Goal: Information Seeking & Learning: Learn about a topic

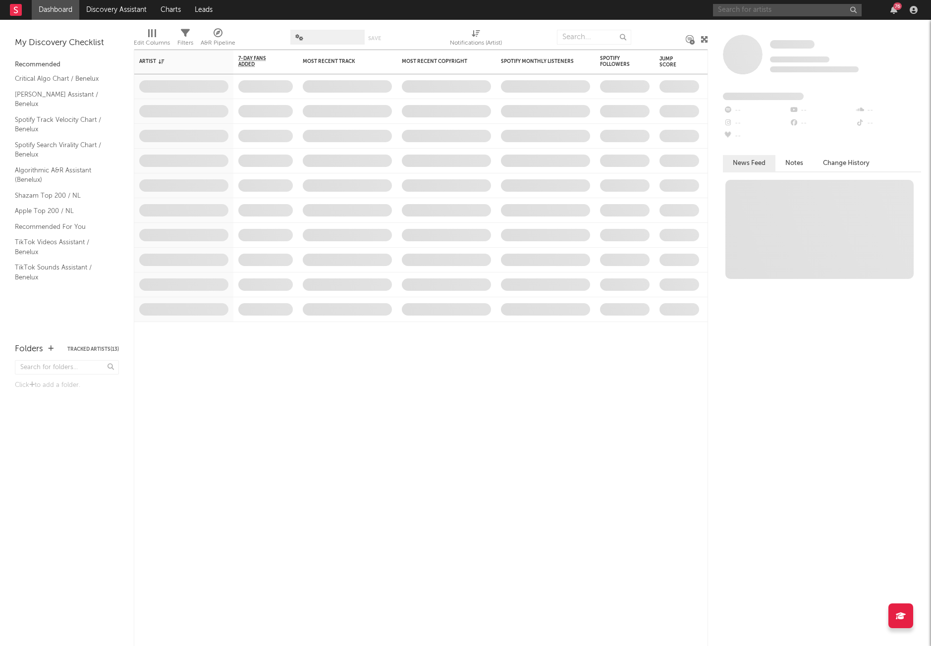
click at [748, 10] on input "text" at bounding box center [787, 10] width 149 height 12
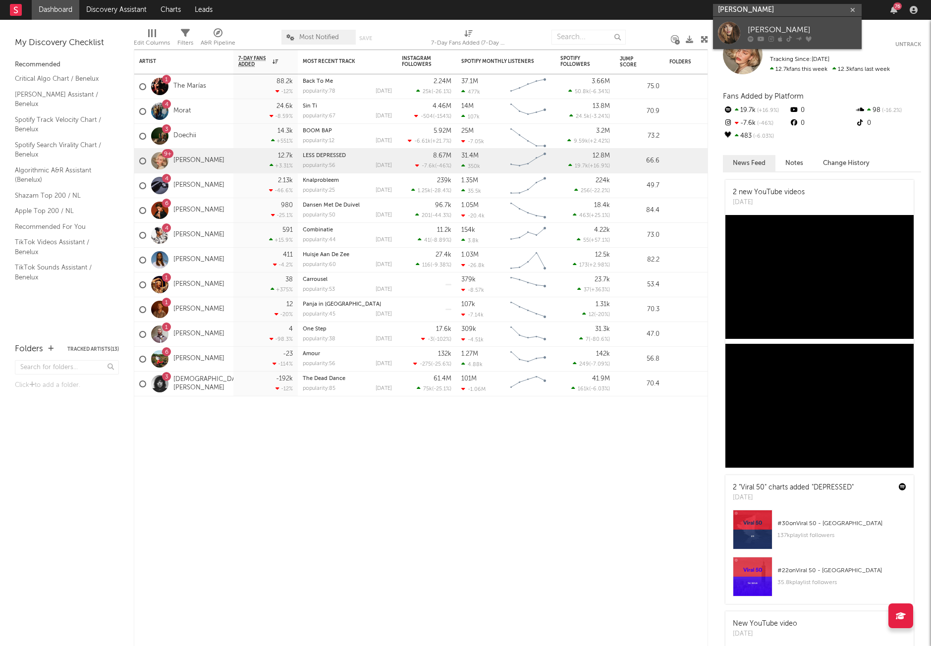
type input "[PERSON_NAME]"
click at [755, 37] on div at bounding box center [801, 39] width 109 height 6
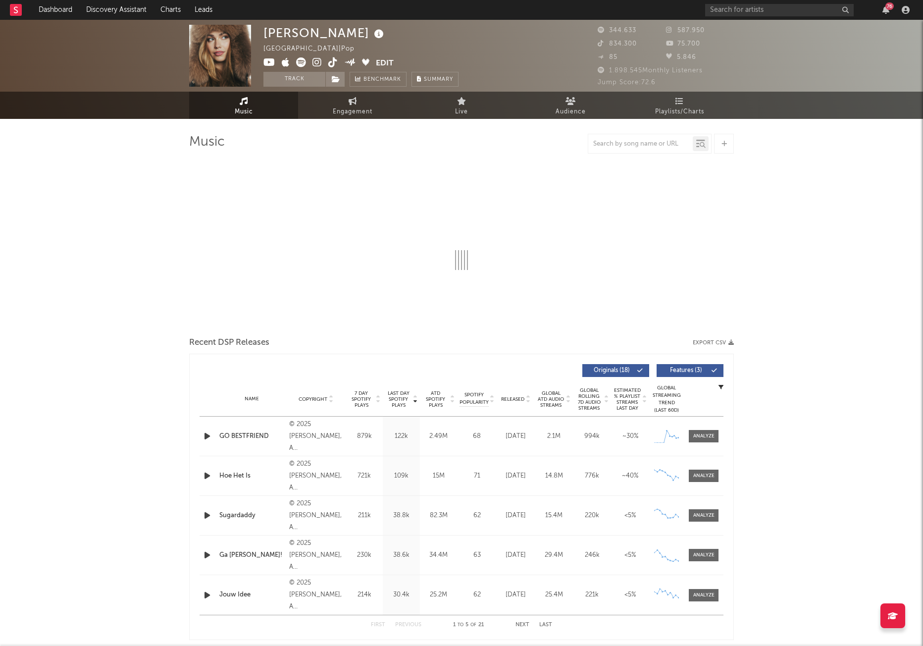
select select "6m"
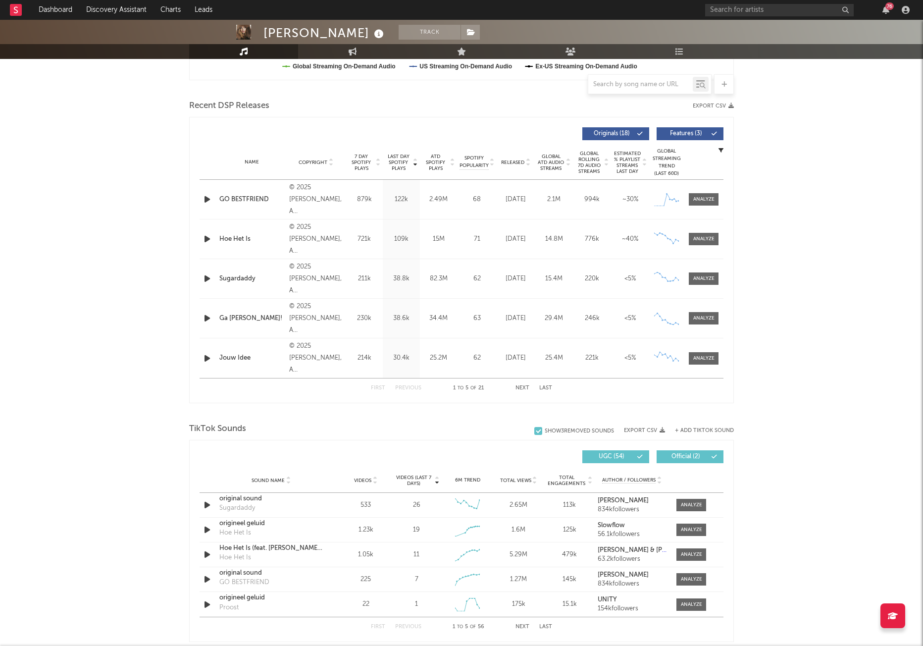
scroll to position [347, 0]
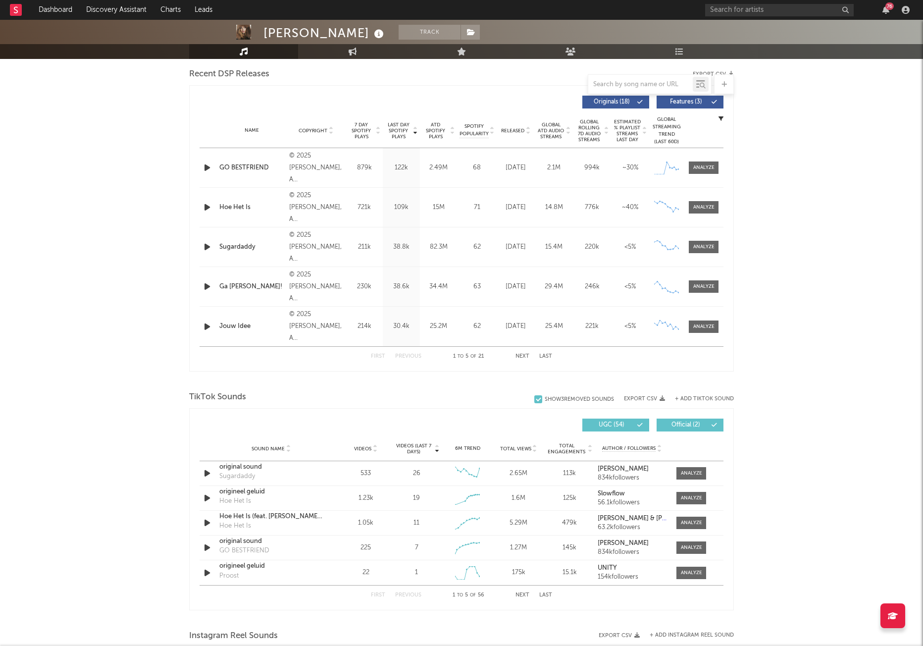
click at [239, 287] on div "Ga [PERSON_NAME]!" at bounding box center [251, 287] width 65 height 10
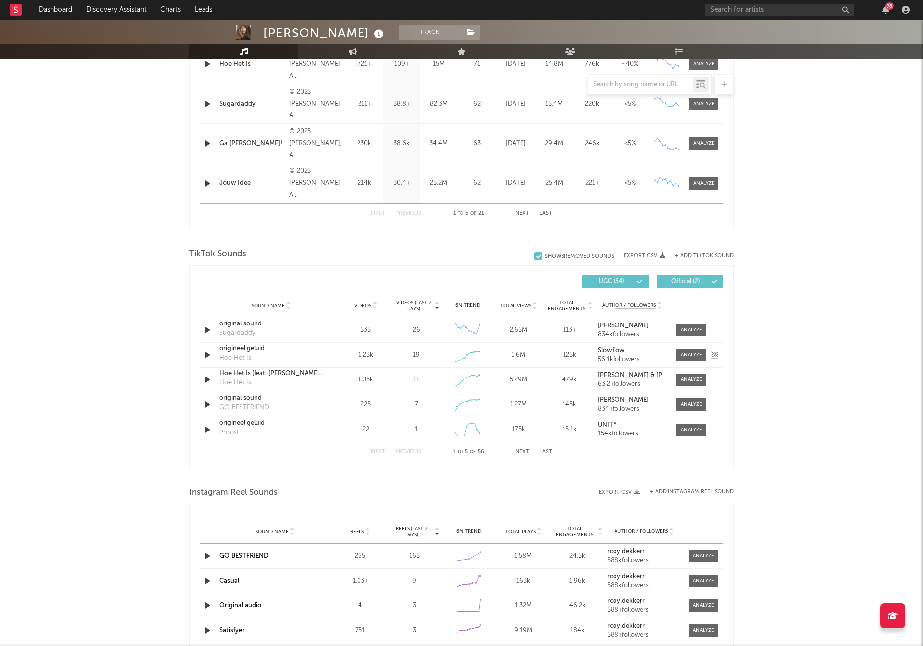
scroll to position [495, 0]
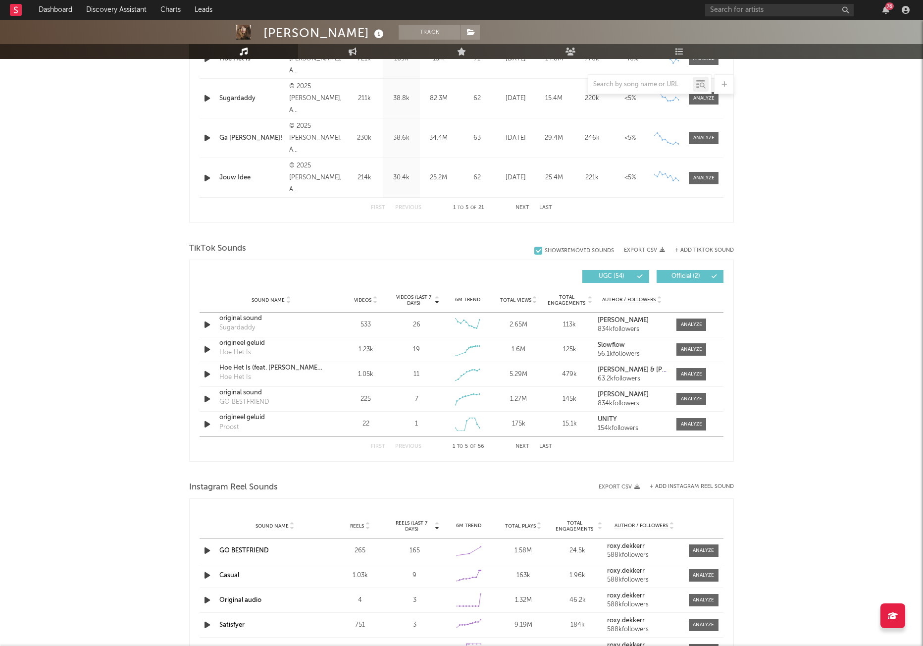
click at [429, 301] on span "Videos (last 7 days)" at bounding box center [414, 300] width 40 height 12
click at [435, 302] on icon at bounding box center [437, 302] width 5 height 4
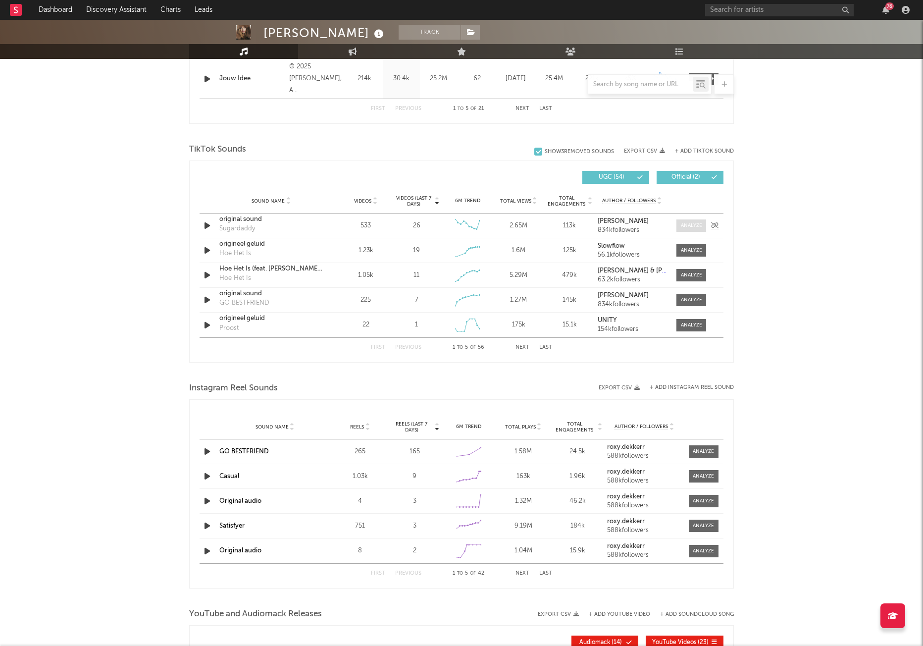
click at [692, 226] on div at bounding box center [691, 225] width 21 height 7
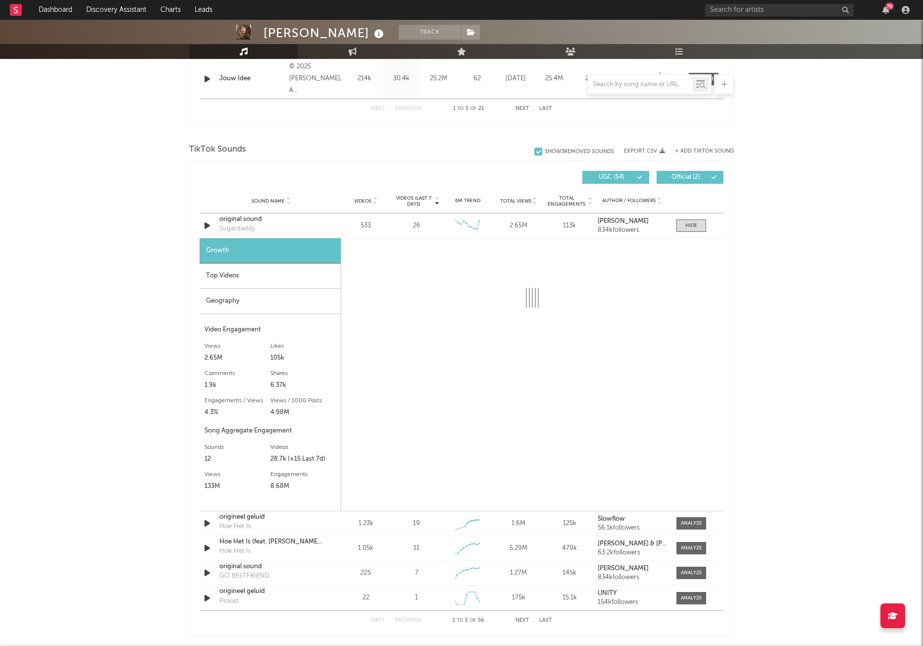
select select "6m"
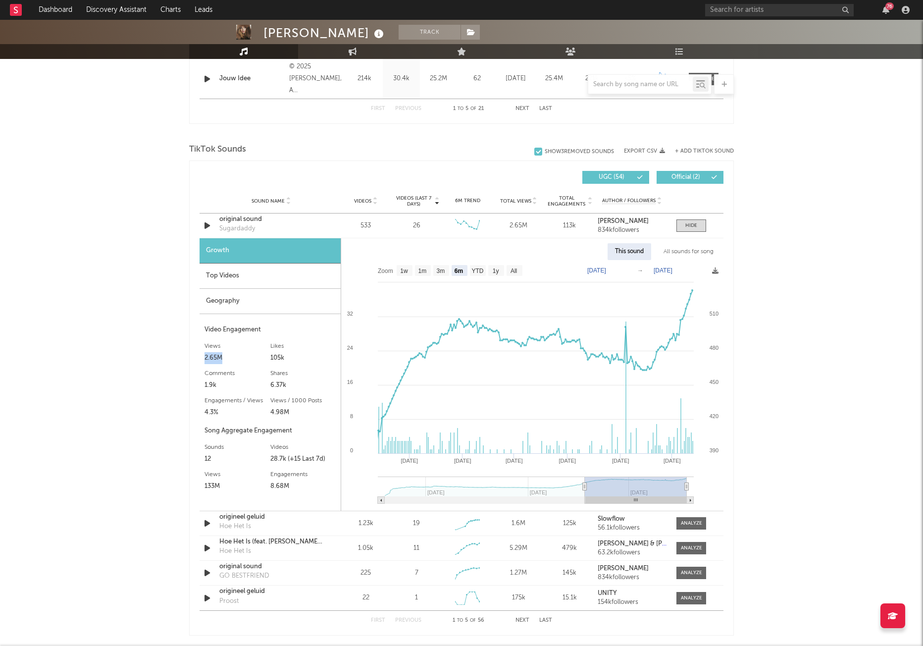
drag, startPoint x: 223, startPoint y: 360, endPoint x: 193, endPoint y: 355, distance: 30.5
click at [193, 355] on div "Videos (last 7 days) Sound Name Videos Videos (last 7 days) Total Views Total E…" at bounding box center [461, 397] width 545 height 475
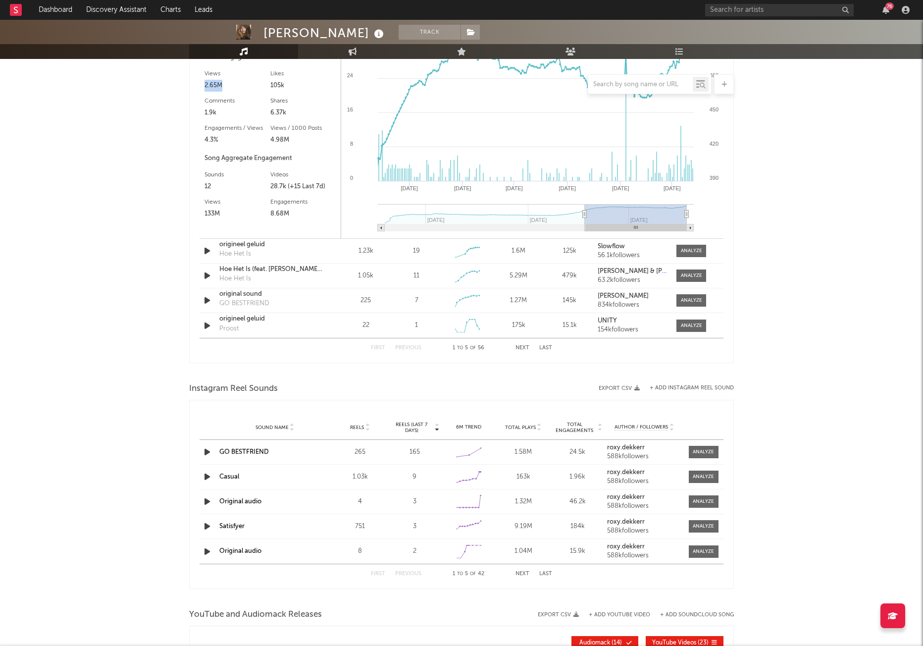
scroll to position [892, 0]
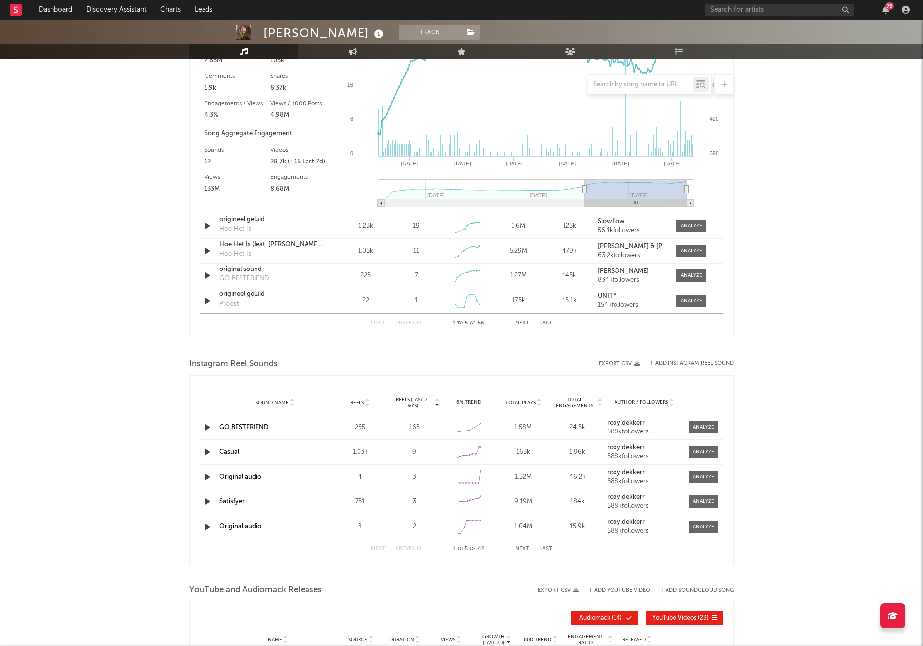
click at [522, 454] on div "163k" at bounding box center [524, 452] width 50 height 10
drag, startPoint x: 531, startPoint y: 455, endPoint x: 533, endPoint y: 446, distance: 9.3
click at [500, 451] on div "163k" at bounding box center [524, 452] width 50 height 10
click at [521, 550] on button "Next" at bounding box center [523, 548] width 14 height 5
click at [517, 548] on button "Next" at bounding box center [523, 548] width 14 height 5
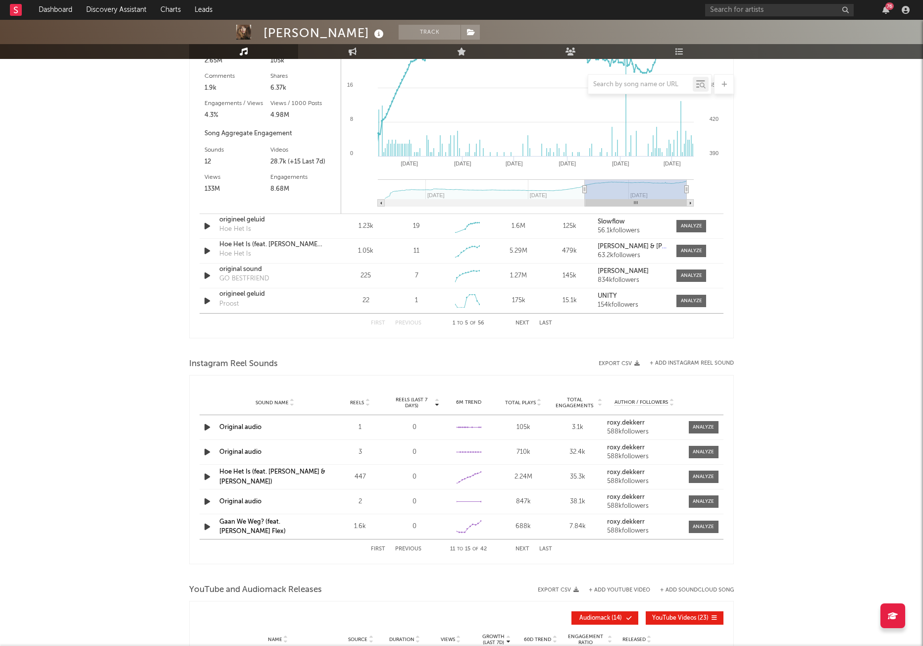
click at [517, 548] on button "Next" at bounding box center [523, 548] width 14 height 5
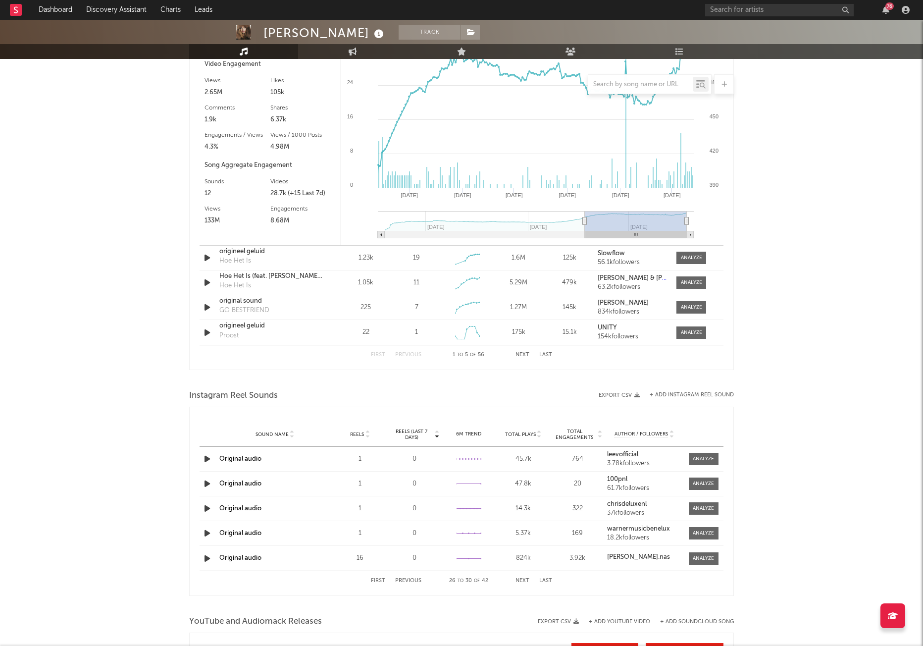
scroll to position [746, 0]
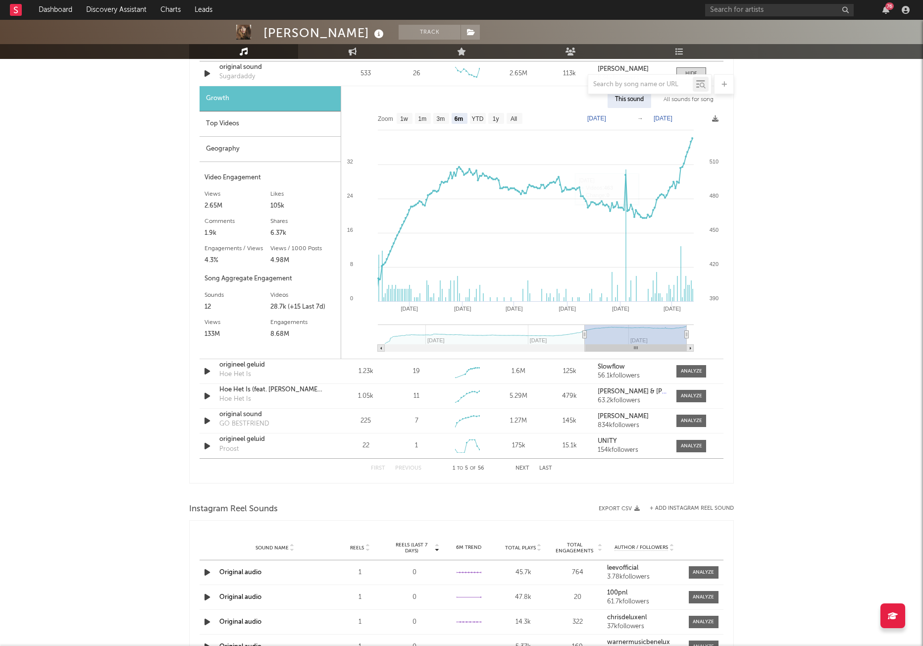
click at [772, 211] on div "[PERSON_NAME] Track [GEOGRAPHIC_DATA] | Pop Edit Track Benchmark Summary 344.63…" at bounding box center [461, 157] width 923 height 1769
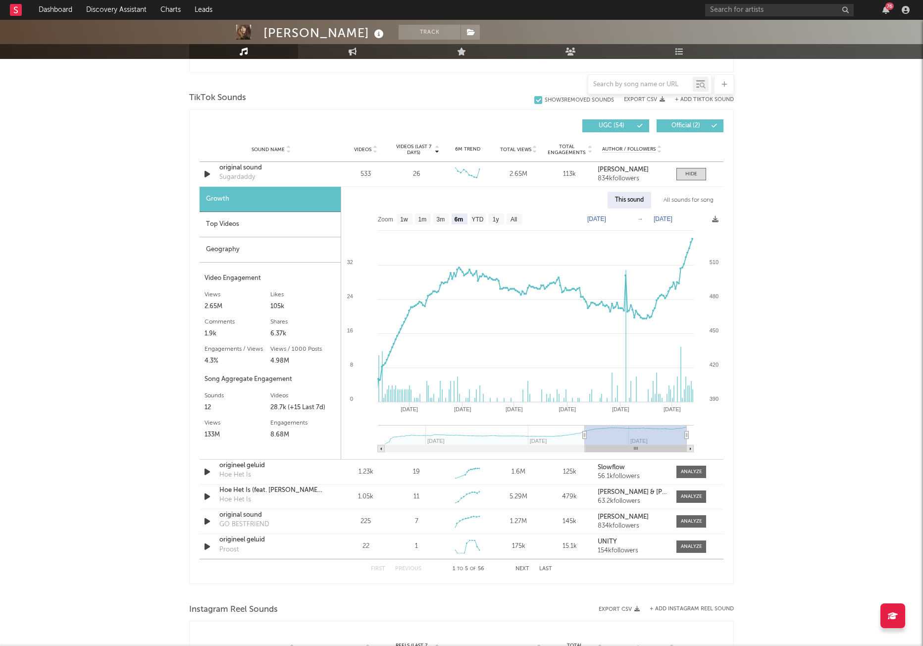
scroll to position [499, 0]
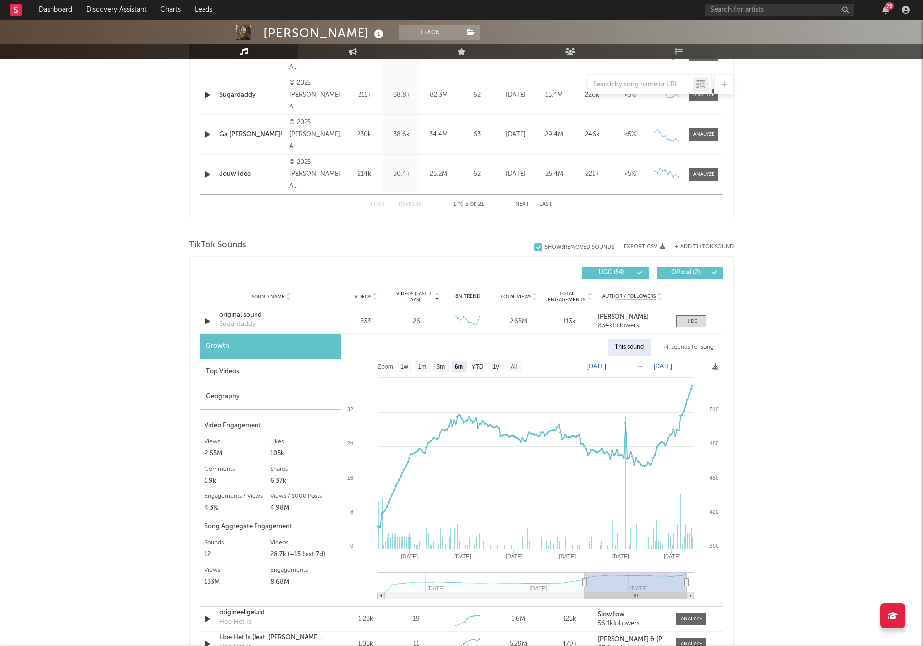
click at [336, 229] on div at bounding box center [461, 229] width 545 height 15
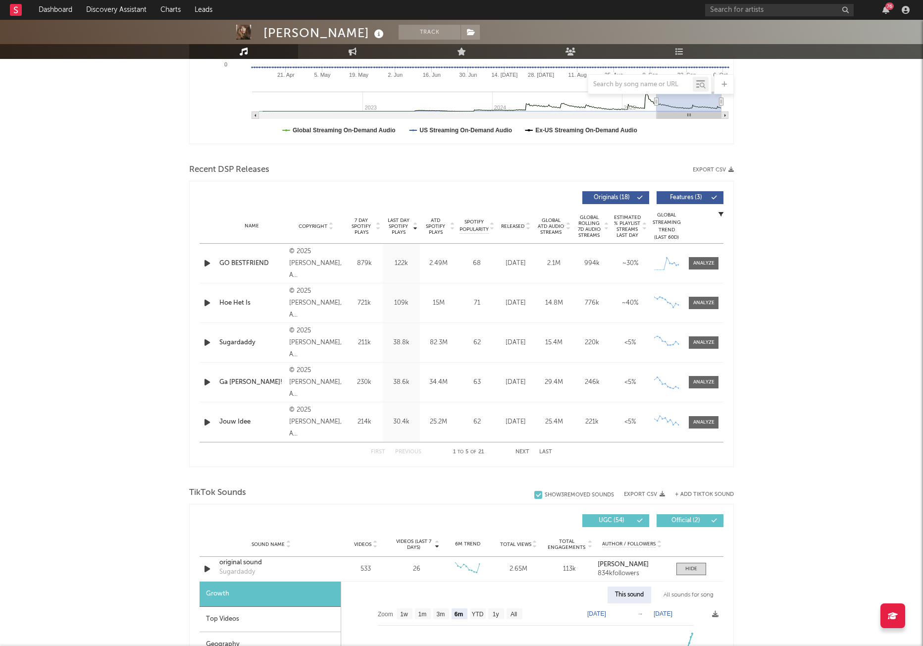
scroll to position [0, 0]
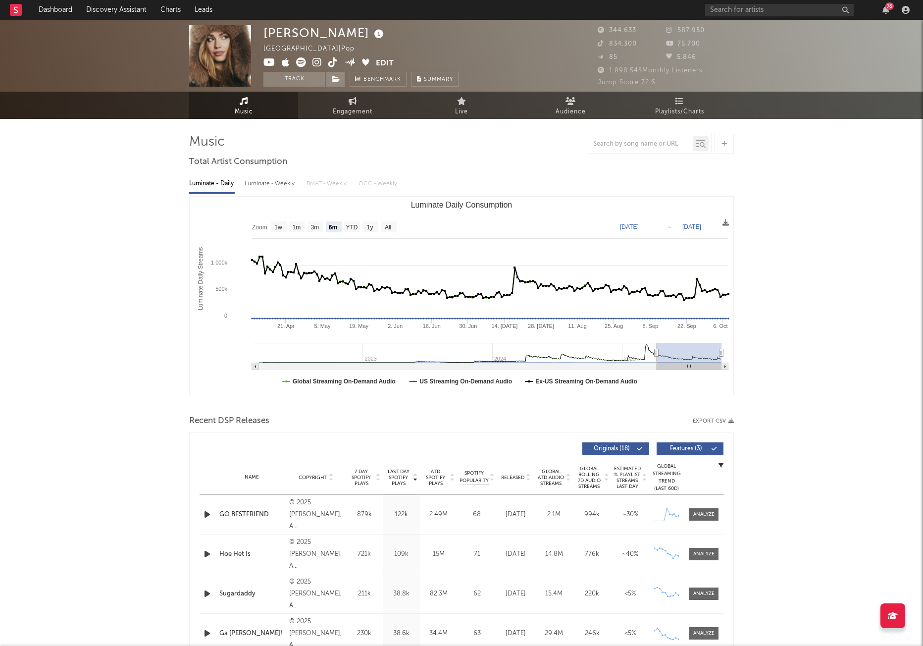
click at [615, 45] on span "834.300" at bounding box center [617, 44] width 39 height 6
